Goal: Find specific page/section: Find specific page/section

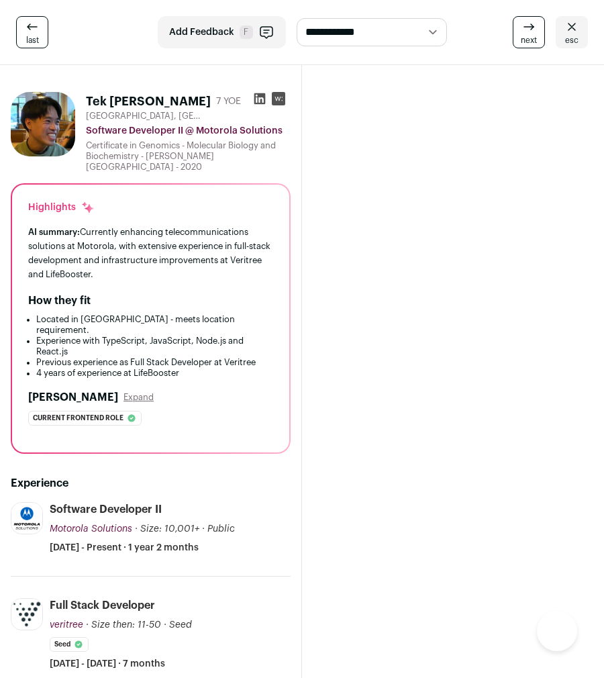
scroll to position [321, 0]
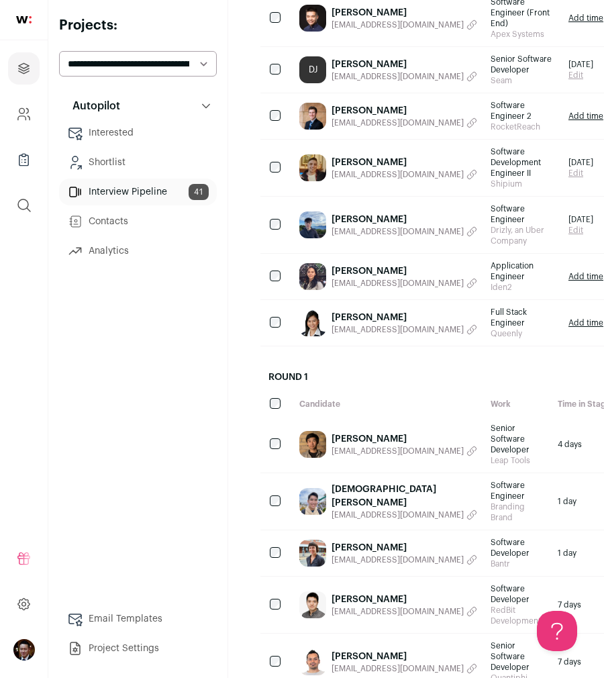
click at [352, 324] on link "[PERSON_NAME]" at bounding box center [404, 317] width 146 height 13
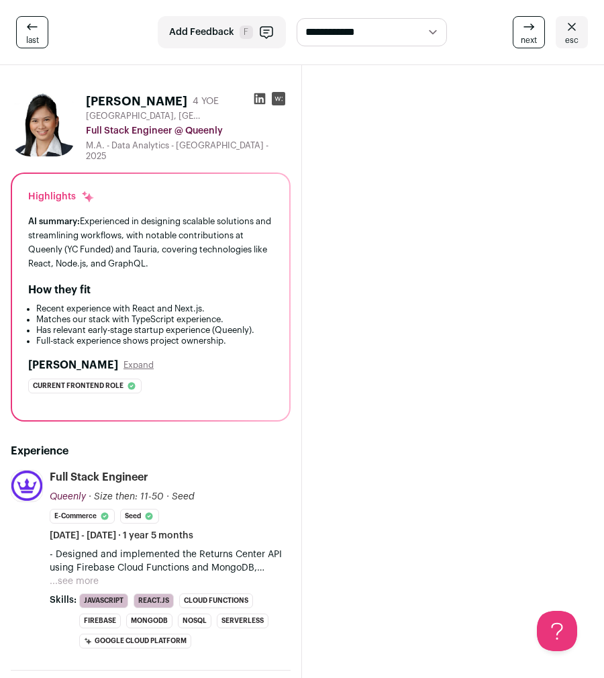
click at [576, 42] on span "esc" at bounding box center [571, 40] width 13 height 11
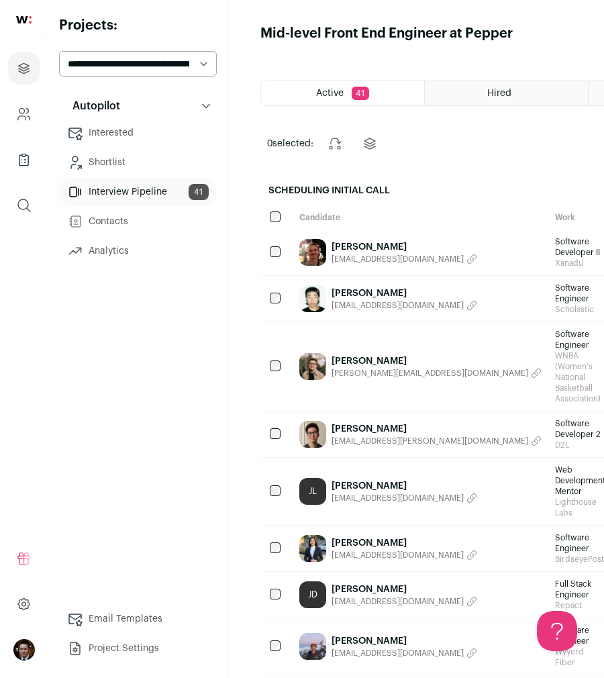
scroll to position [452, 0]
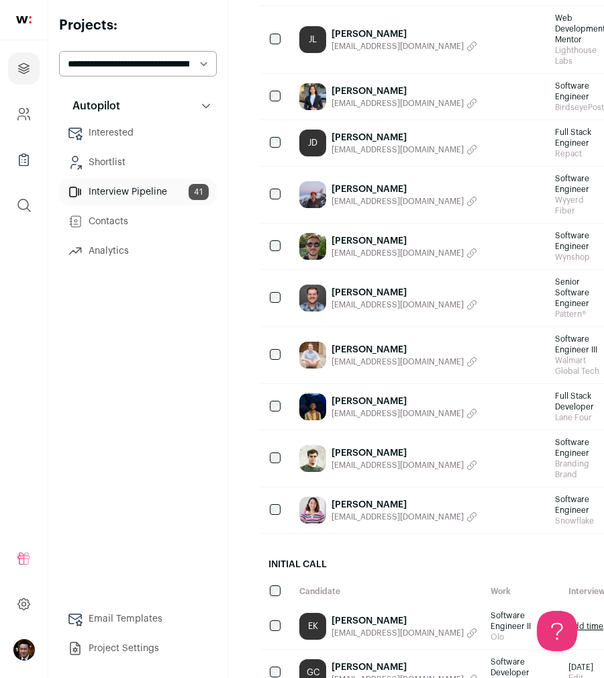
click at [358, 343] on link "Joshua M." at bounding box center [404, 349] width 146 height 13
